Goal: Information Seeking & Learning: Check status

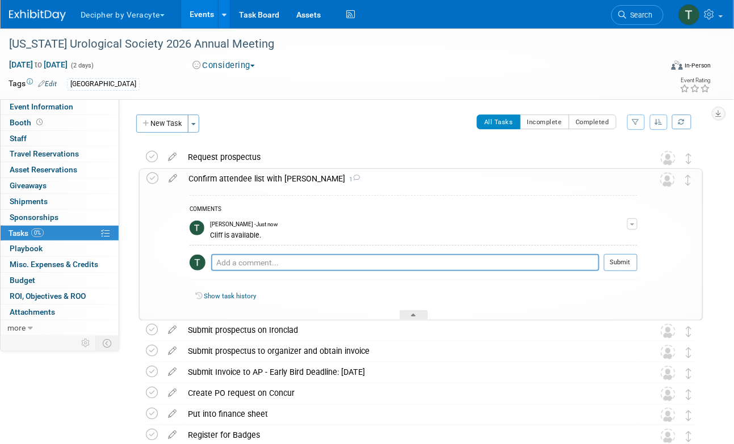
click at [200, 9] on link "Events" at bounding box center [201, 14] width 41 height 28
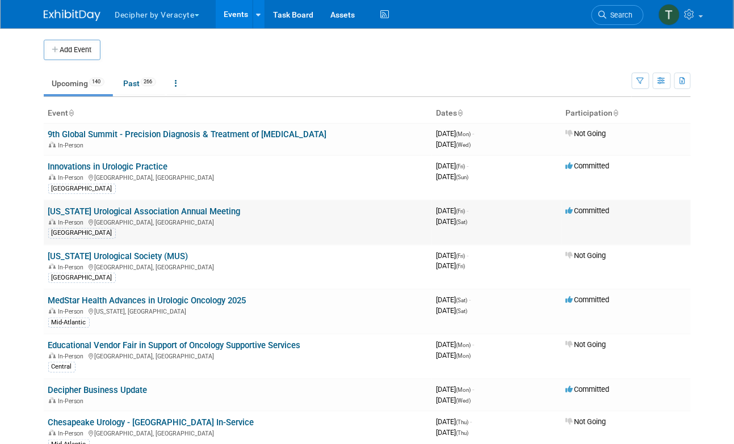
click at [144, 212] on link "[US_STATE] Urological Association Annual Meeting" at bounding box center [144, 212] width 192 height 10
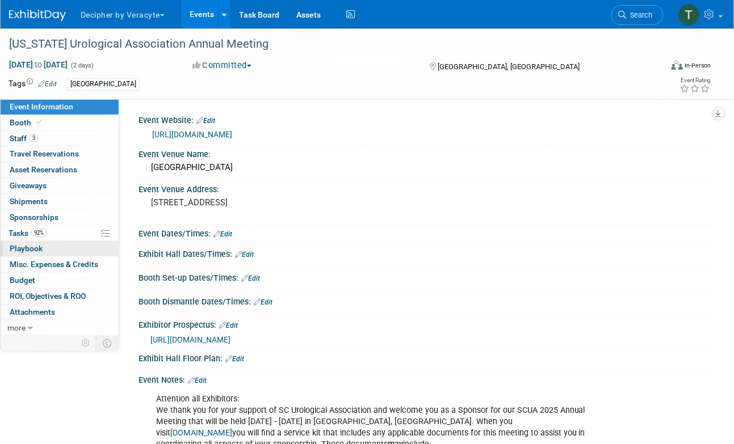
click at [57, 241] on link "0 Playbook 0" at bounding box center [60, 248] width 118 height 15
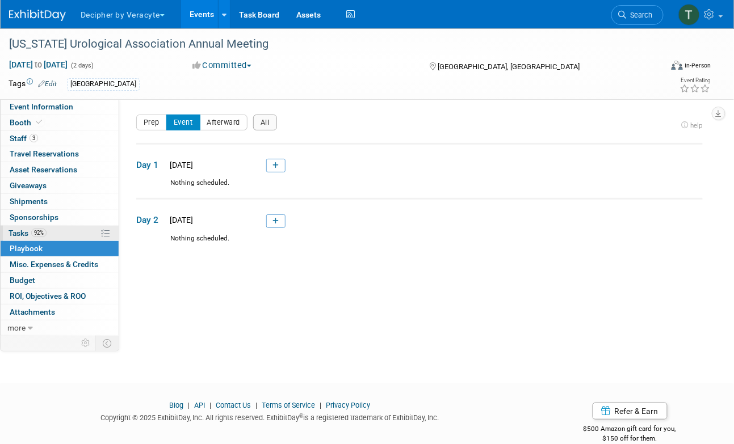
click at [57, 237] on link "92% Tasks 92%" at bounding box center [60, 233] width 118 height 15
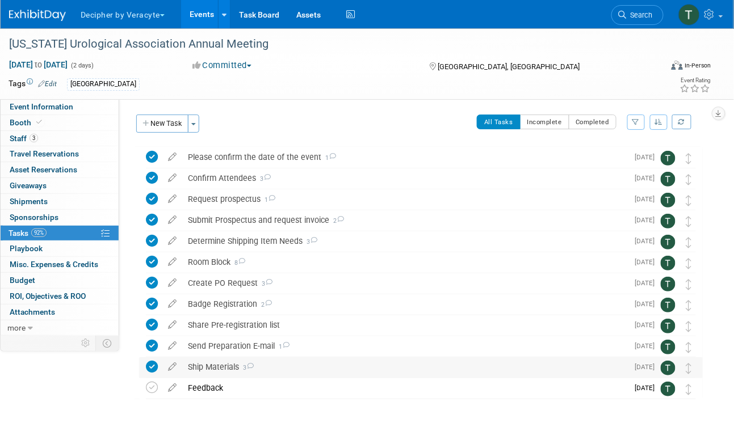
click at [249, 368] on icon at bounding box center [249, 366] width 7 height 6
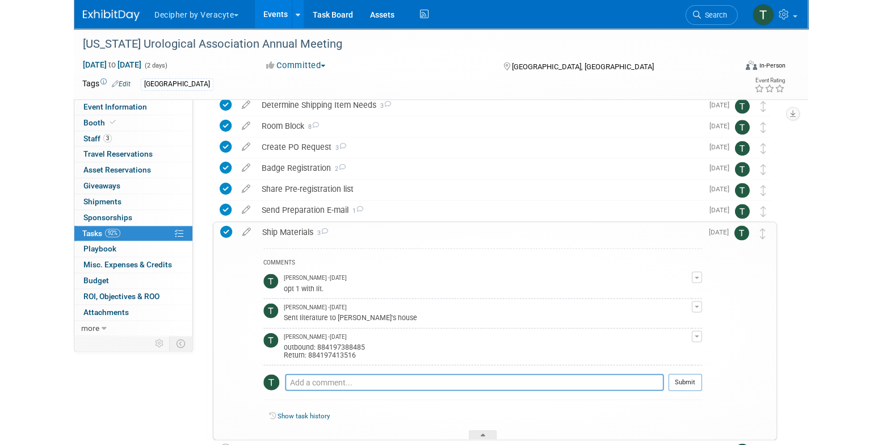
scroll to position [141, 0]
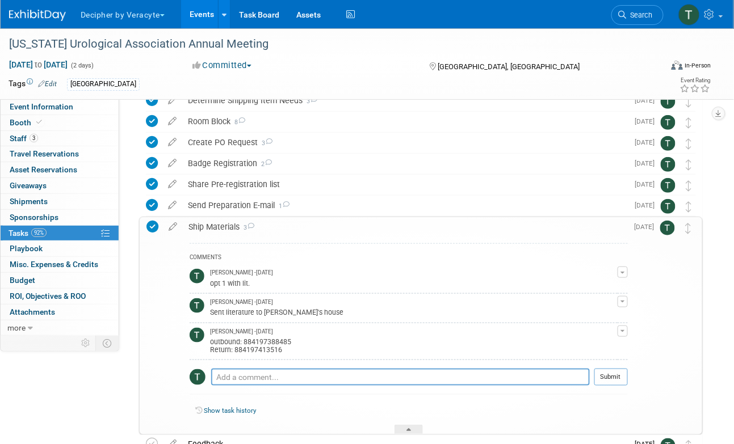
click at [270, 342] on div "outbound: 884197388485 Return: 884197413516" at bounding box center [413, 345] width 407 height 18
copy div "884197388485"
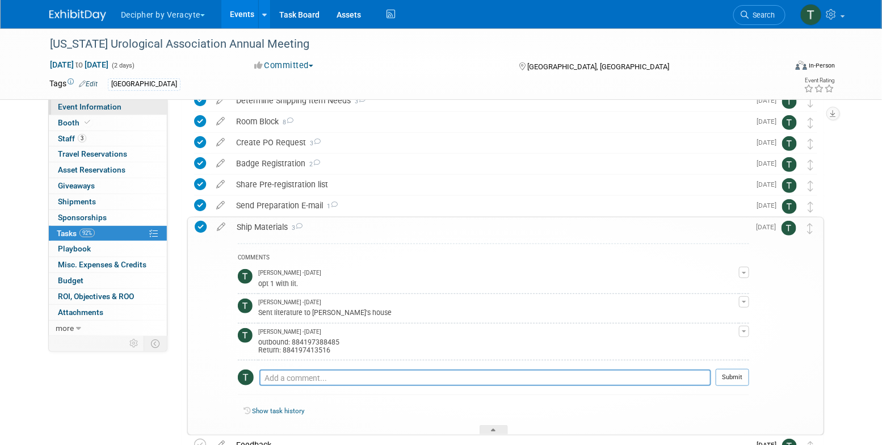
click at [130, 101] on link "Event Information" at bounding box center [108, 106] width 118 height 15
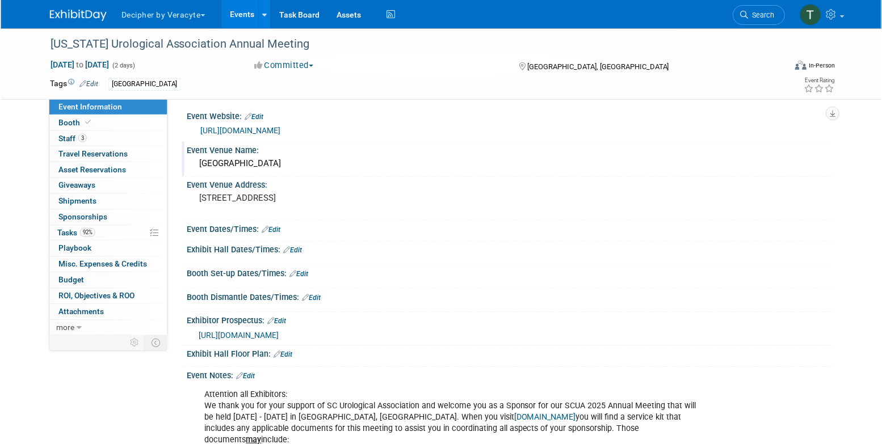
scroll to position [0, 0]
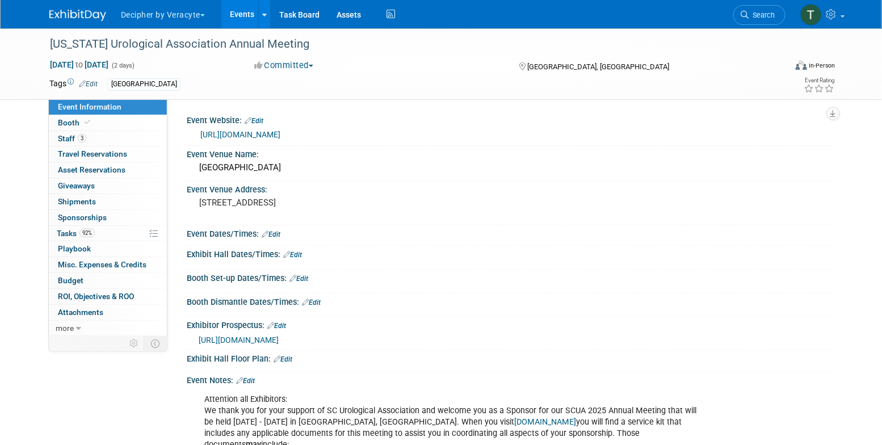
click at [280, 134] on link "[URL][DOMAIN_NAME]" at bounding box center [240, 134] width 80 height 9
click at [300, 15] on link "Task Board" at bounding box center [299, 14] width 57 height 28
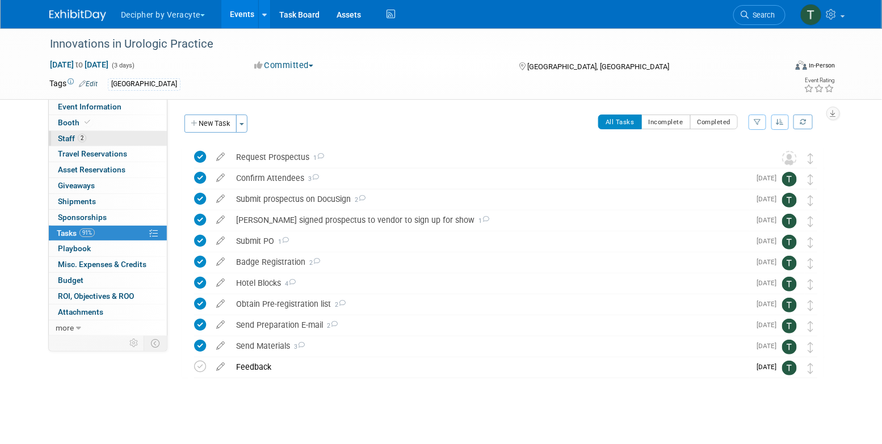
click at [152, 144] on link "2 Staff 2" at bounding box center [108, 138] width 118 height 15
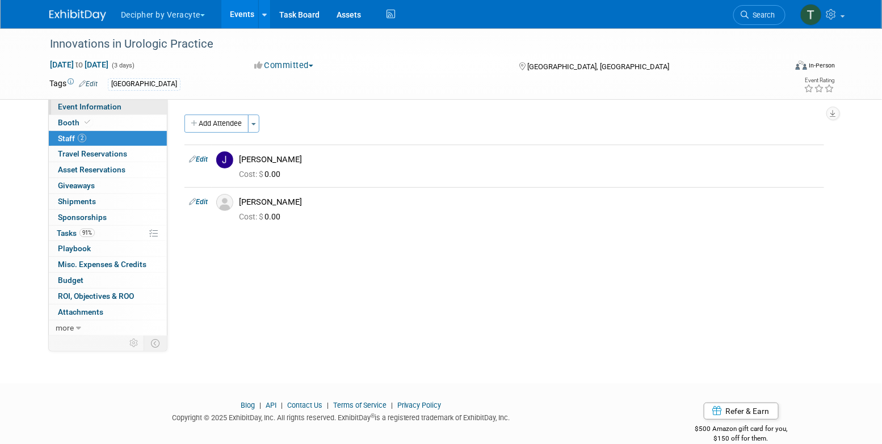
click at [150, 106] on link "Event Information" at bounding box center [108, 106] width 118 height 15
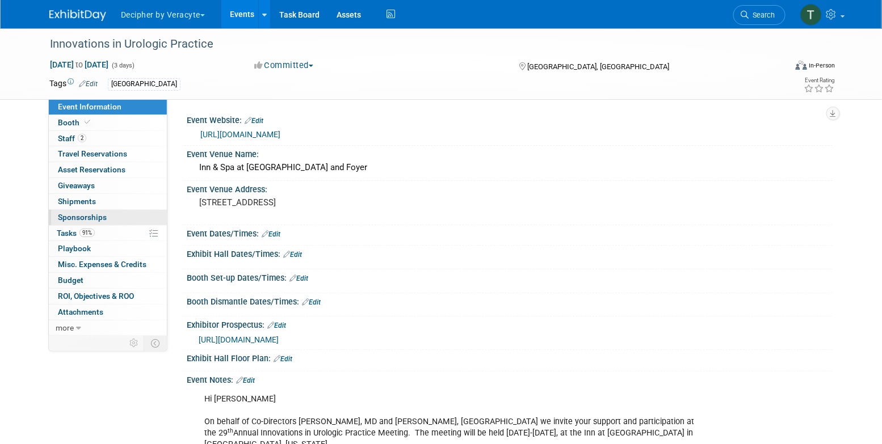
click at [130, 224] on link "0 Sponsorships 0" at bounding box center [108, 217] width 118 height 15
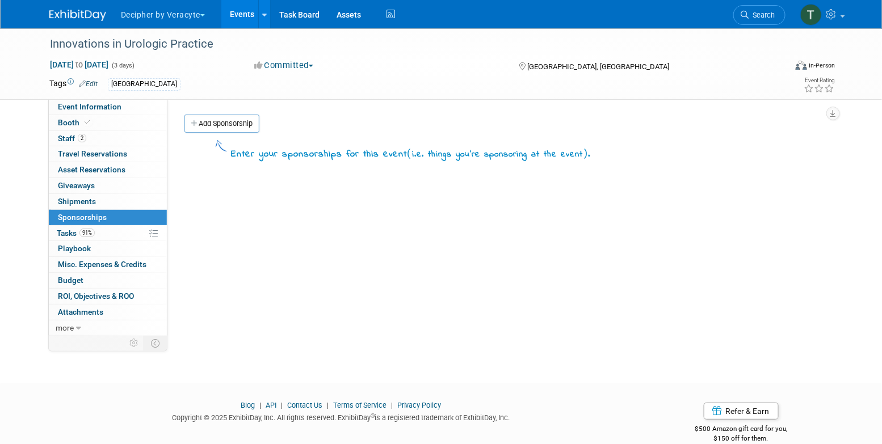
click at [129, 221] on link "0 Sponsorships 0" at bounding box center [108, 217] width 118 height 15
click at [129, 229] on link "91% Tasks 91%" at bounding box center [108, 233] width 118 height 15
